Goal: Submit feedback/report problem

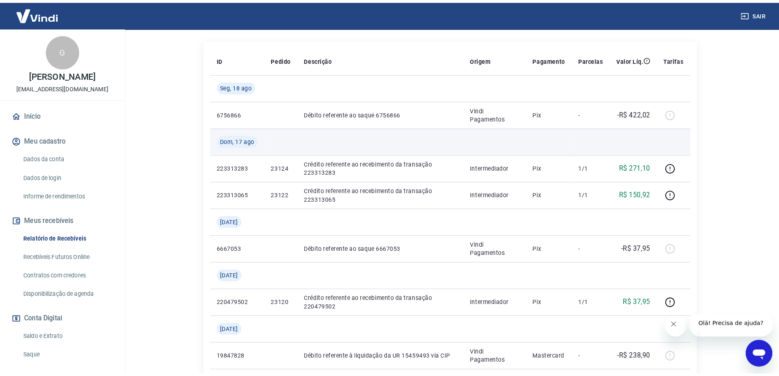
scroll to position [163, 0]
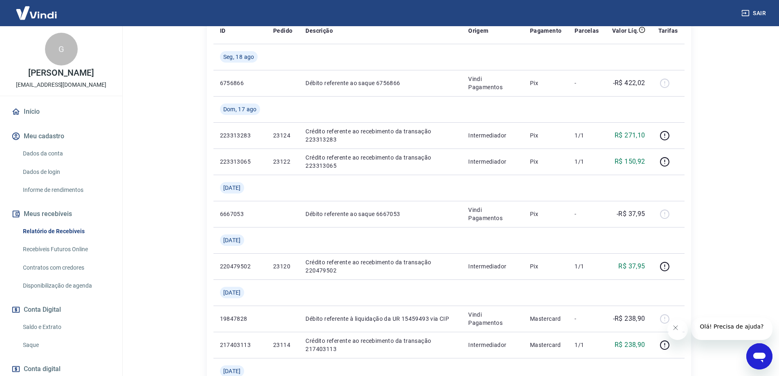
click at [764, 359] on icon "Abrir janela de mensagens" at bounding box center [759, 356] width 15 height 15
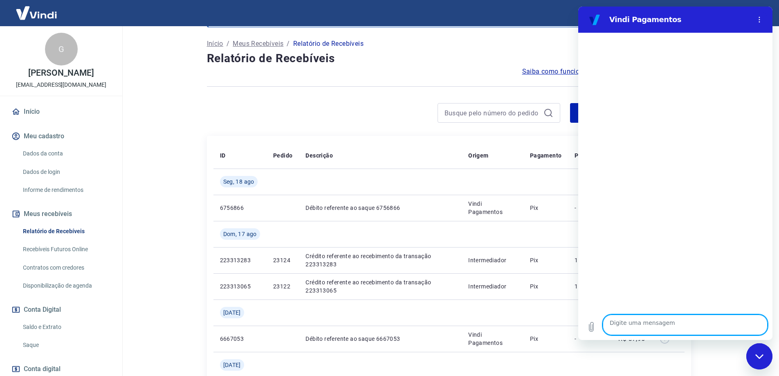
scroll to position [0, 0]
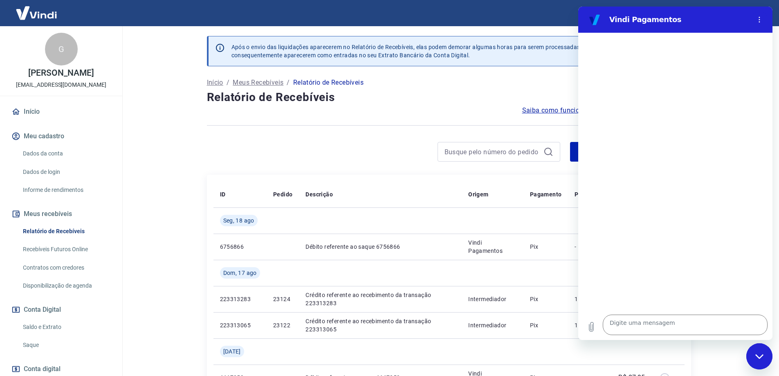
click at [33, 15] on img at bounding box center [36, 12] width 53 height 25
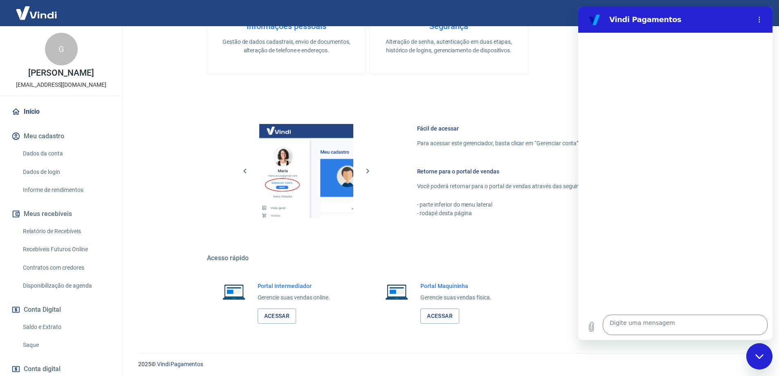
scroll to position [262, 0]
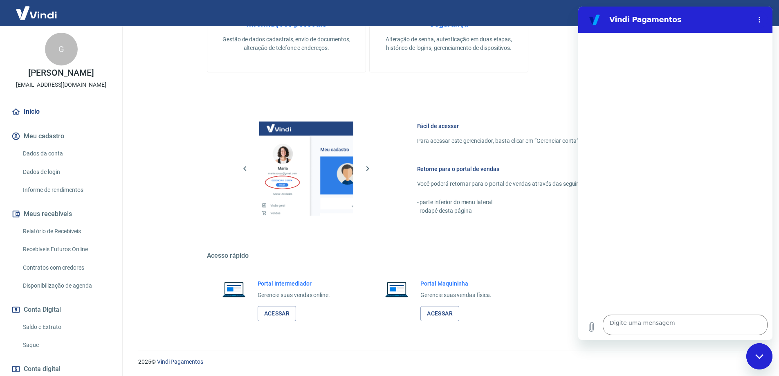
type textarea "x"
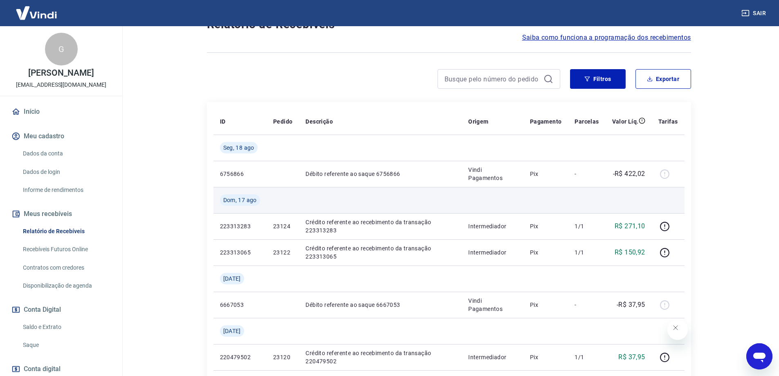
scroll to position [163, 0]
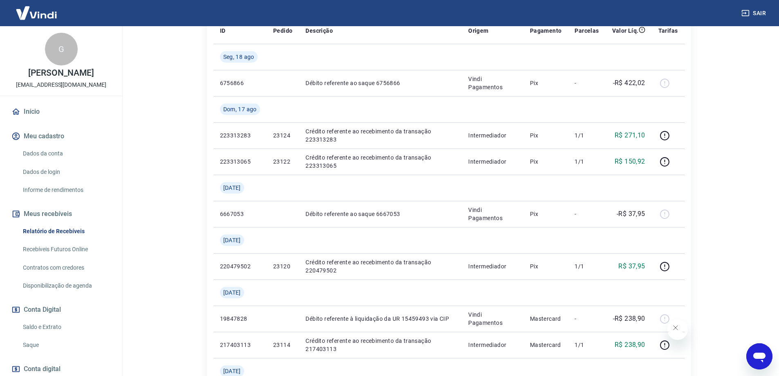
drag, startPoint x: 754, startPoint y: 357, endPoint x: 746, endPoint y: 355, distance: 8.4
click at [755, 357] on icon "Abrir janela de mensagens" at bounding box center [759, 357] width 12 height 10
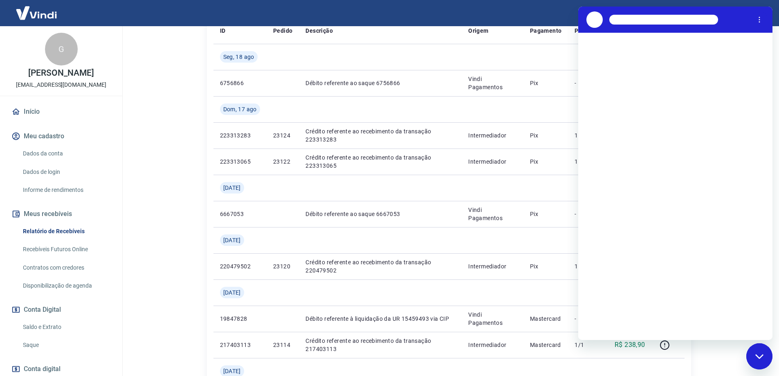
scroll to position [0, 0]
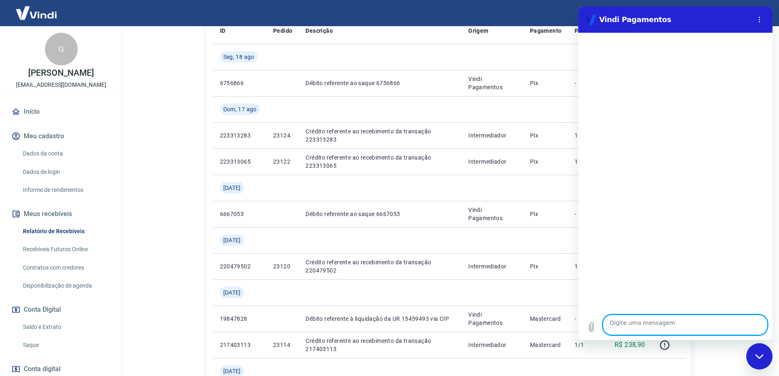
type textarea "Prezados ontem, dia 20/08, realizei um pagamento no valor de 257,00, id de paga…"
type textarea "x"
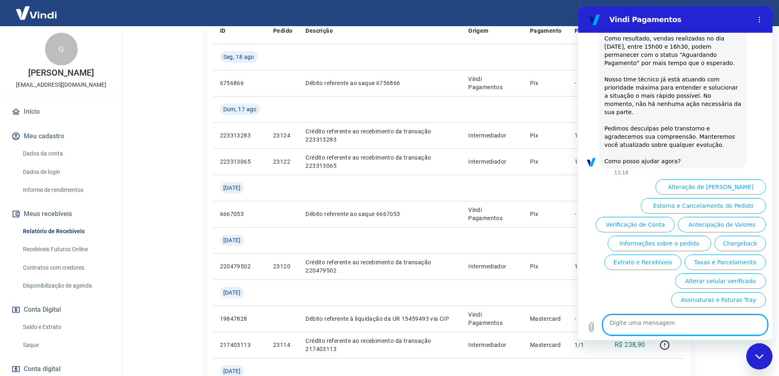
scroll to position [333, 0]
type textarea "x"
